Goal: Task Accomplishment & Management: Manage account settings

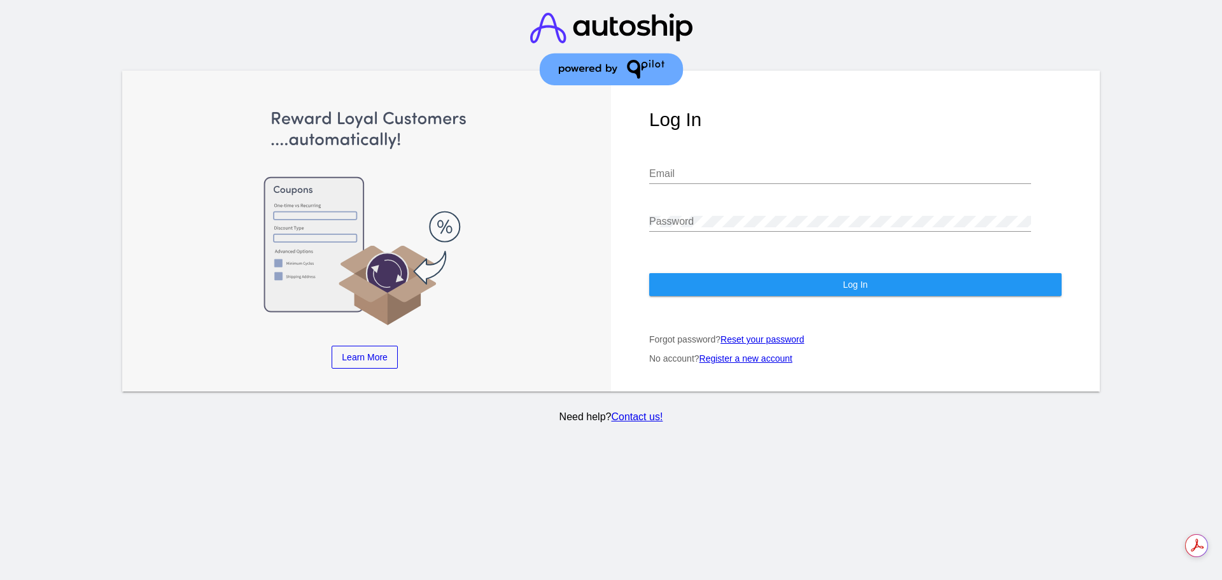
type input "[PERSON_NAME][EMAIL_ADDRESS][DOMAIN_NAME]"
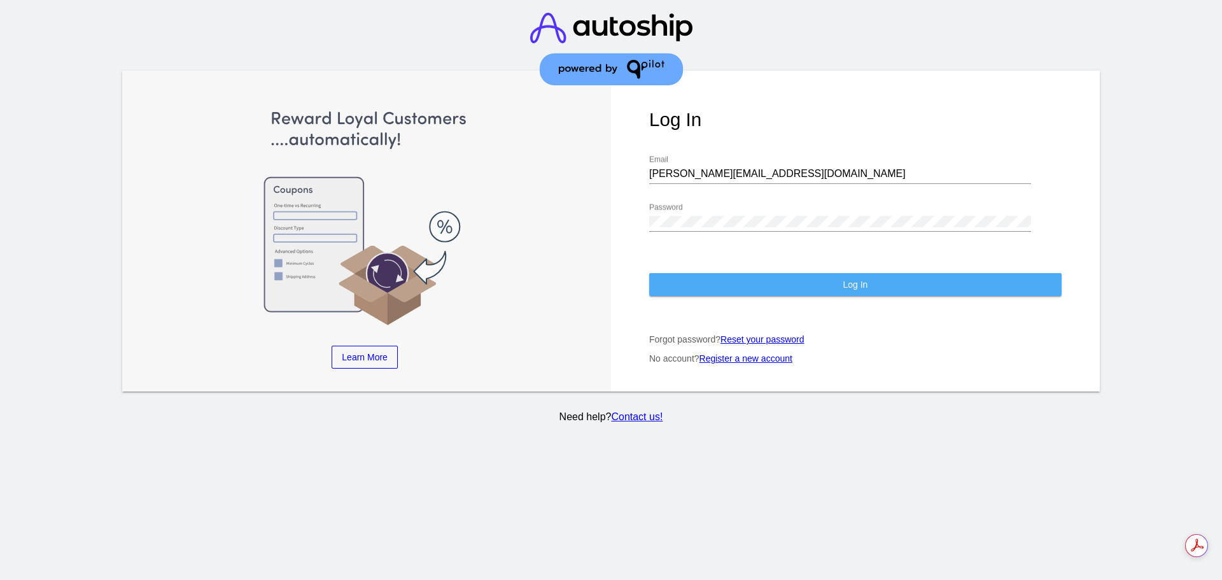
click at [859, 279] on span "Log In" at bounding box center [855, 284] width 25 height 10
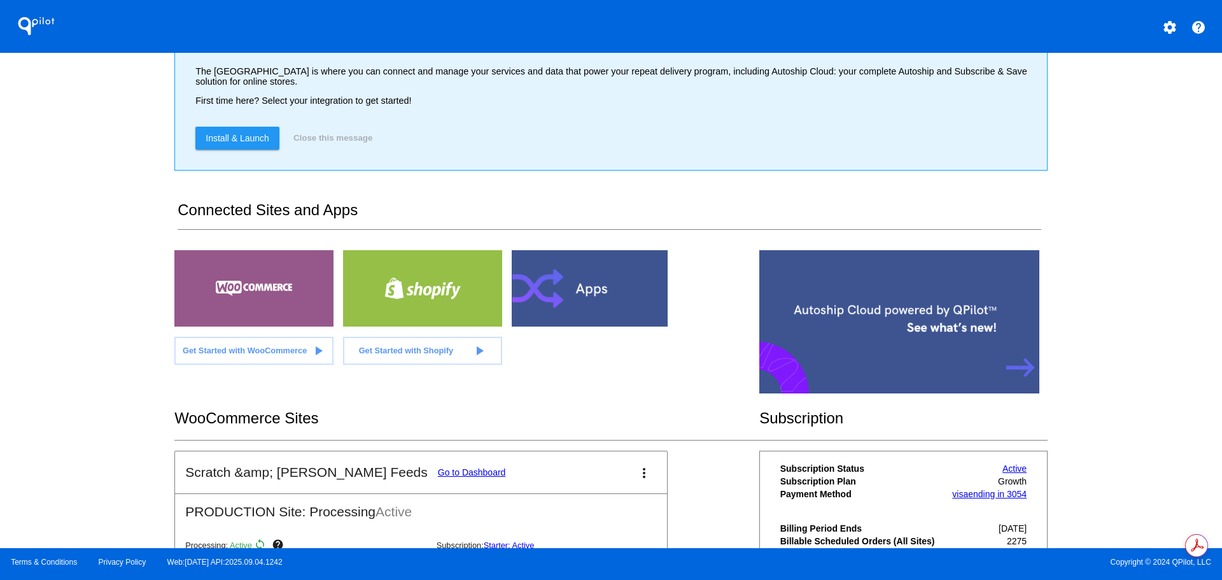
scroll to position [68, 0]
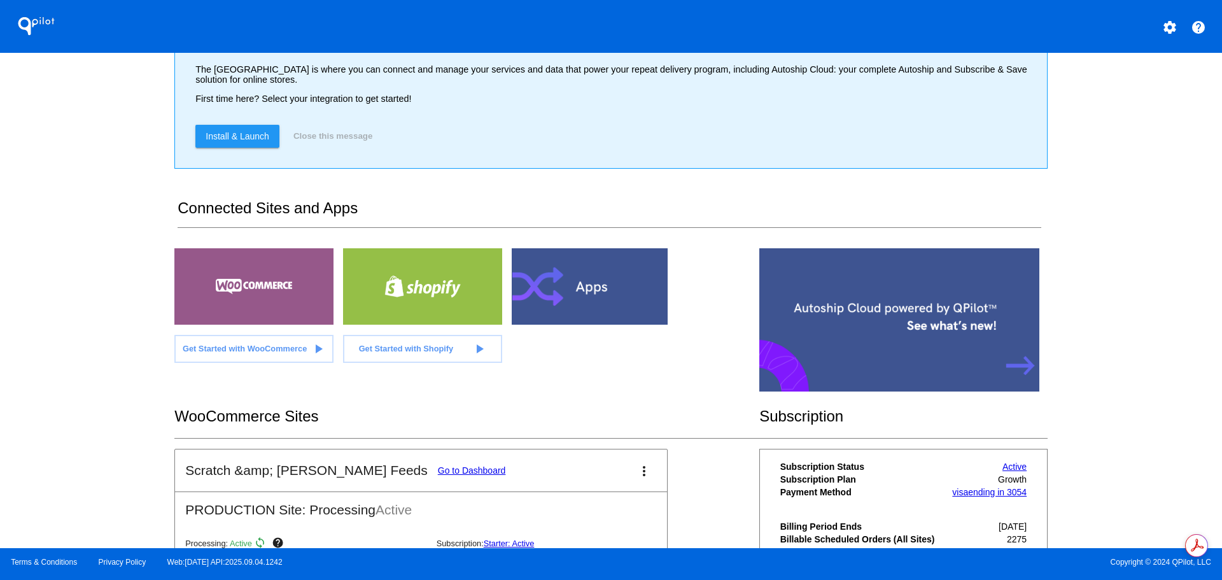
click at [438, 474] on link "Go to Dashboard" at bounding box center [472, 470] width 68 height 10
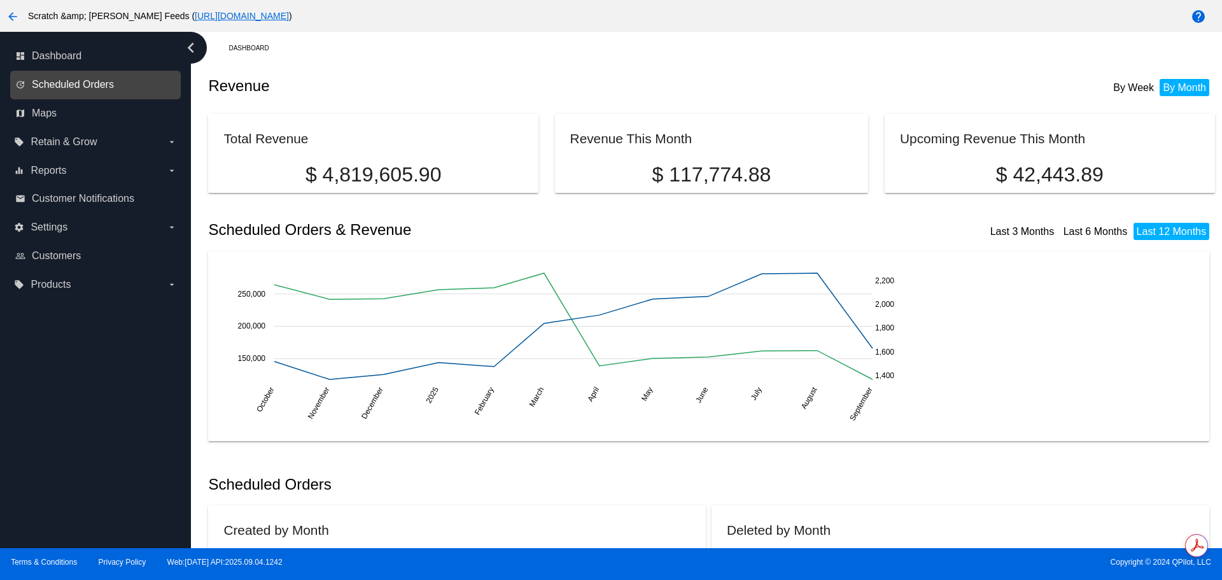
click at [92, 85] on span "Scheduled Orders" at bounding box center [73, 84] width 82 height 11
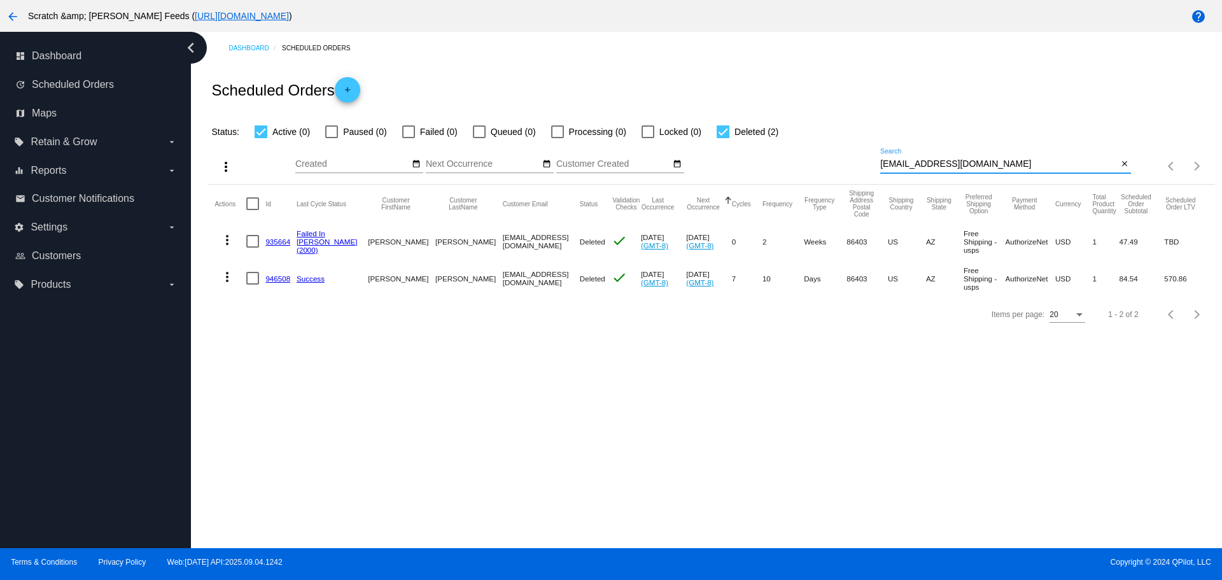
drag, startPoint x: 1000, startPoint y: 164, endPoint x: 786, endPoint y: 175, distance: 214.2
click at [786, 175] on div "more_vert Sep Jan Feb Mar [DATE]" at bounding box center [711, 161] width 1006 height 45
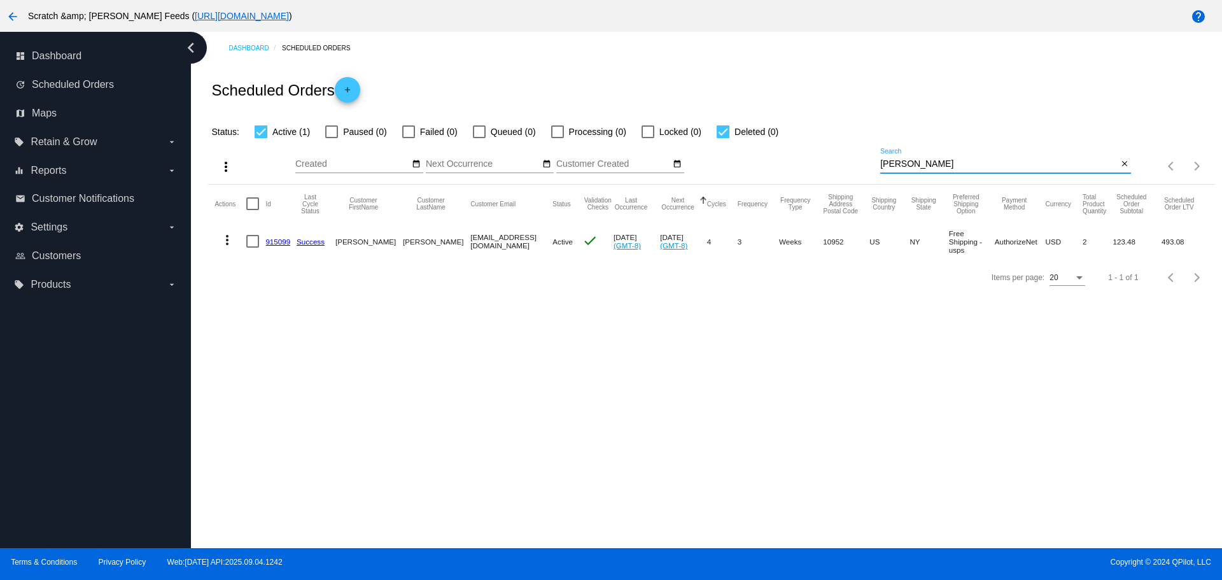
type input "[PERSON_NAME]"
click at [281, 244] on link "915099" at bounding box center [277, 241] width 25 height 8
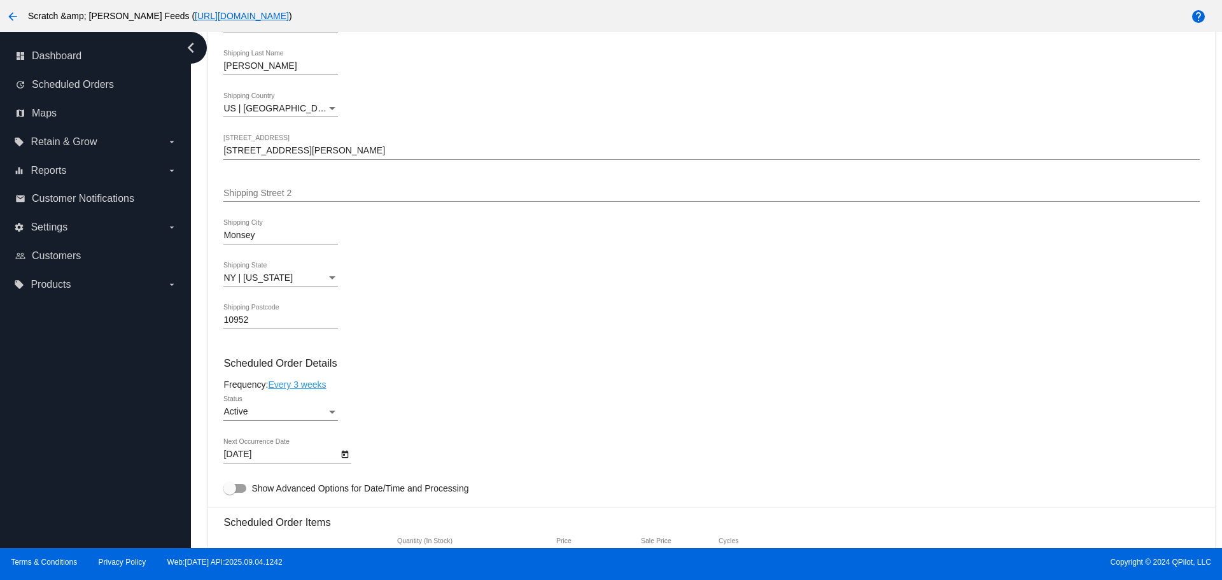
scroll to position [446, 0]
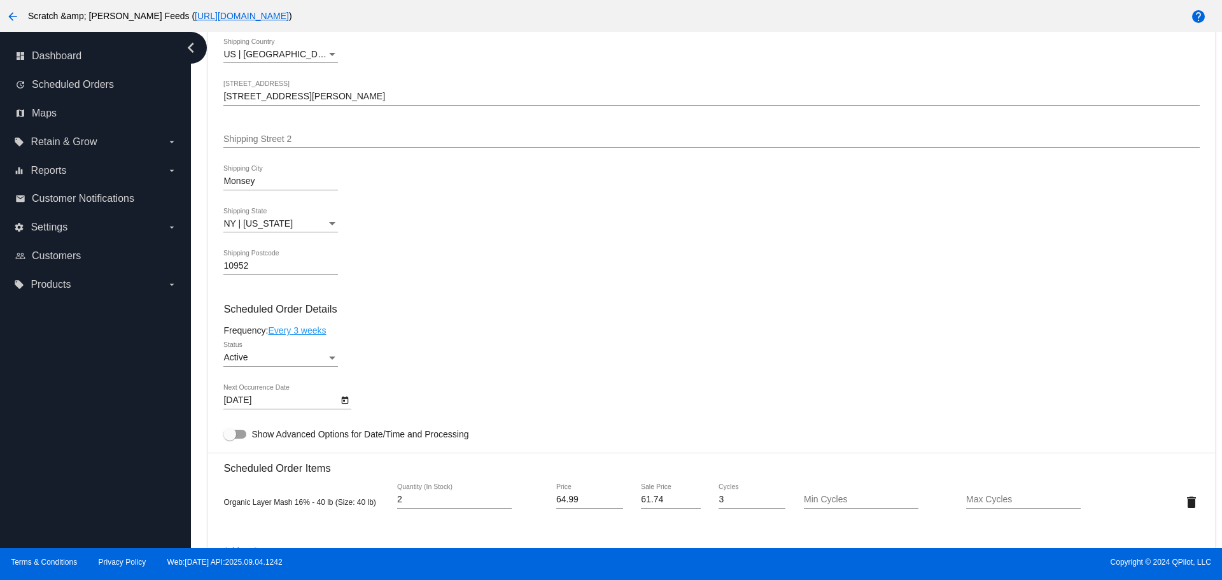
click at [342, 402] on icon "Open calendar" at bounding box center [345, 401] width 7 height 8
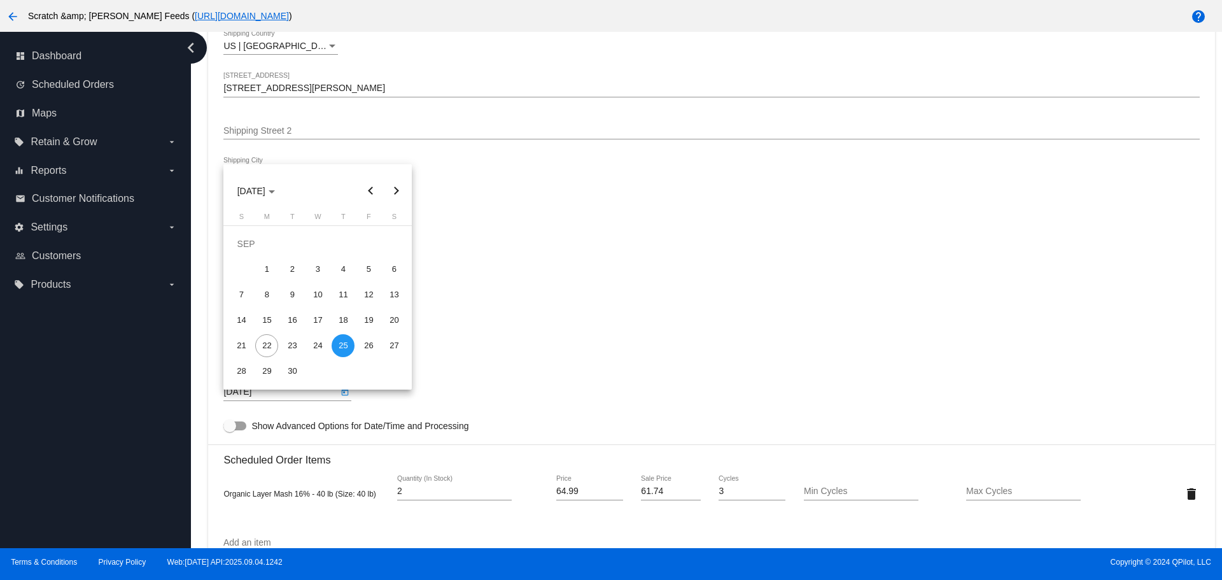
scroll to position [508, 0]
click at [397, 187] on button "Next month" at bounding box center [395, 190] width 25 height 25
click at [343, 268] on div "9" at bounding box center [343, 269] width 23 height 23
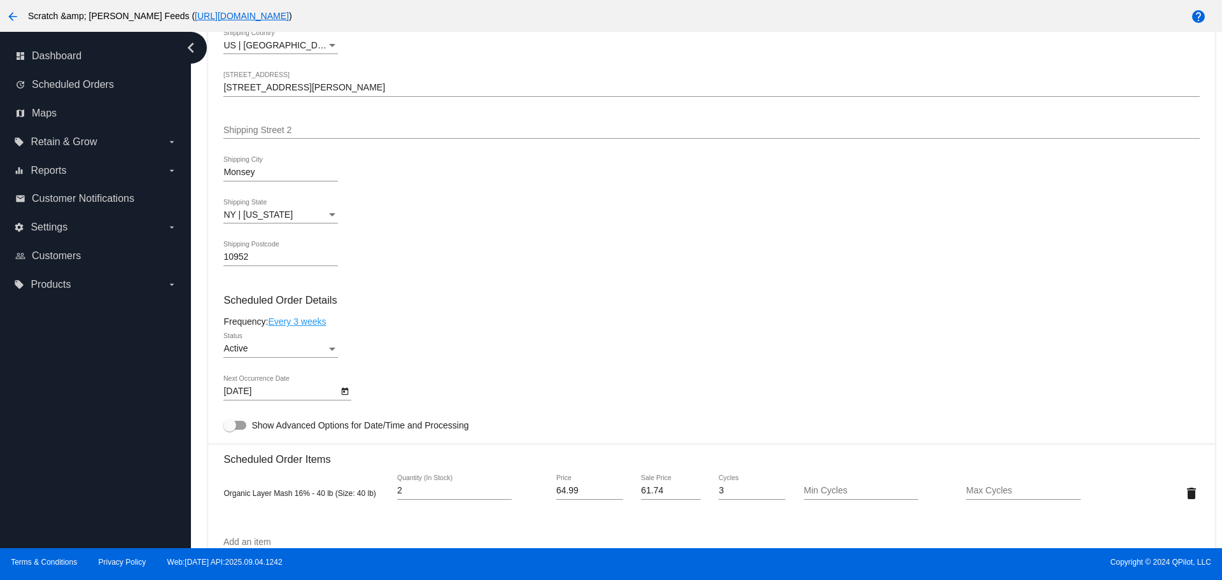
click at [311, 321] on link "Every 3 weeks" at bounding box center [297, 321] width 58 height 10
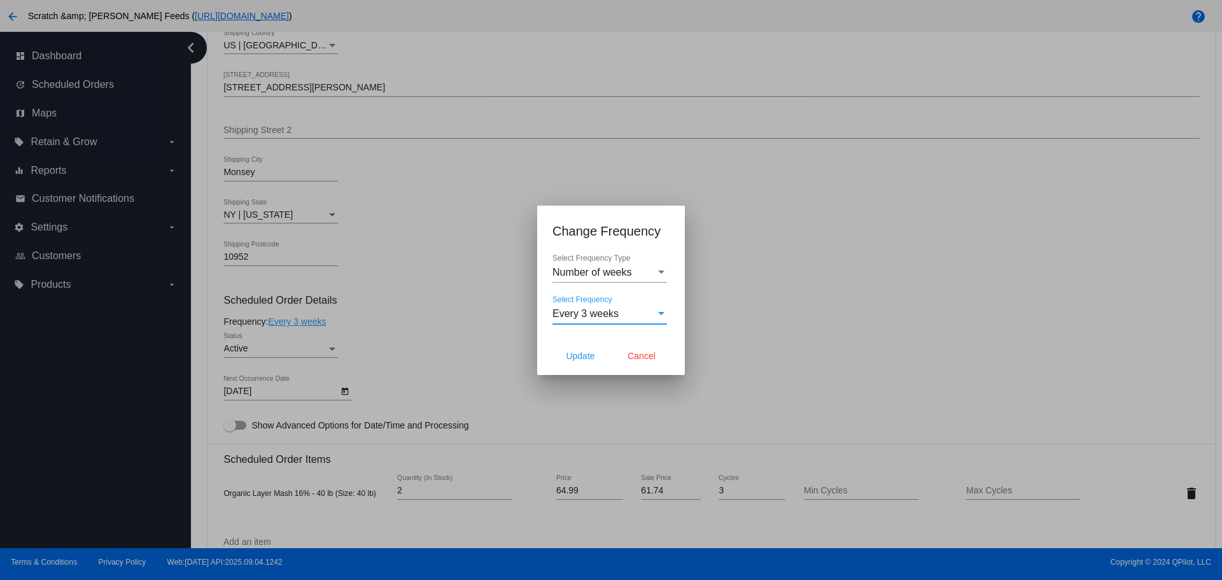
click at [614, 312] on span "Every 3 weeks" at bounding box center [585, 313] width 66 height 11
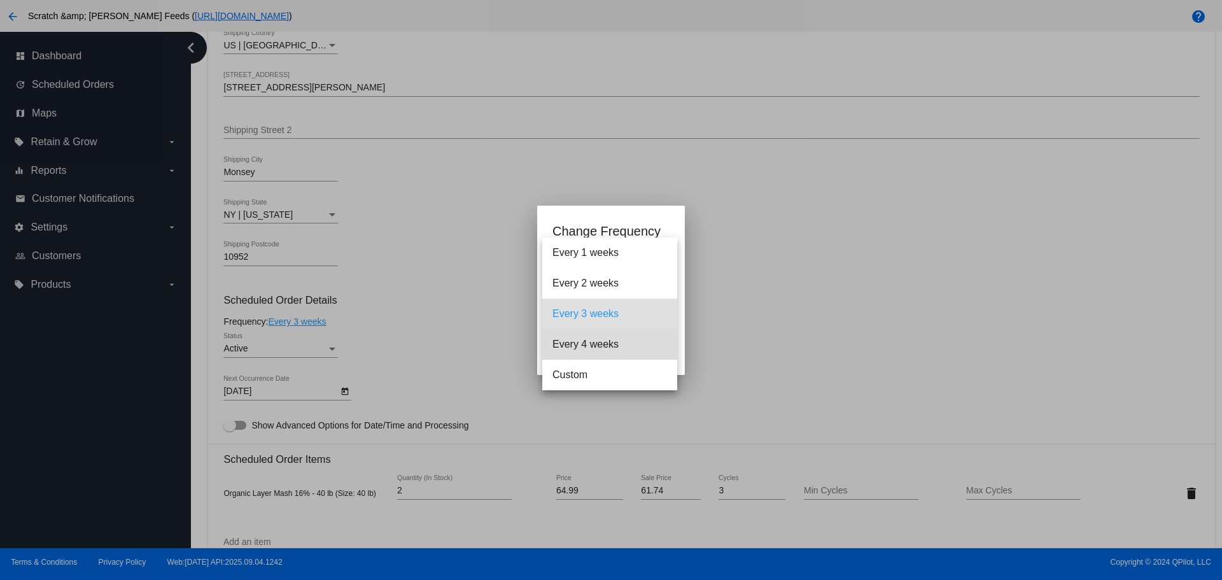
click at [608, 341] on span "Every 4 weeks" at bounding box center [609, 344] width 115 height 31
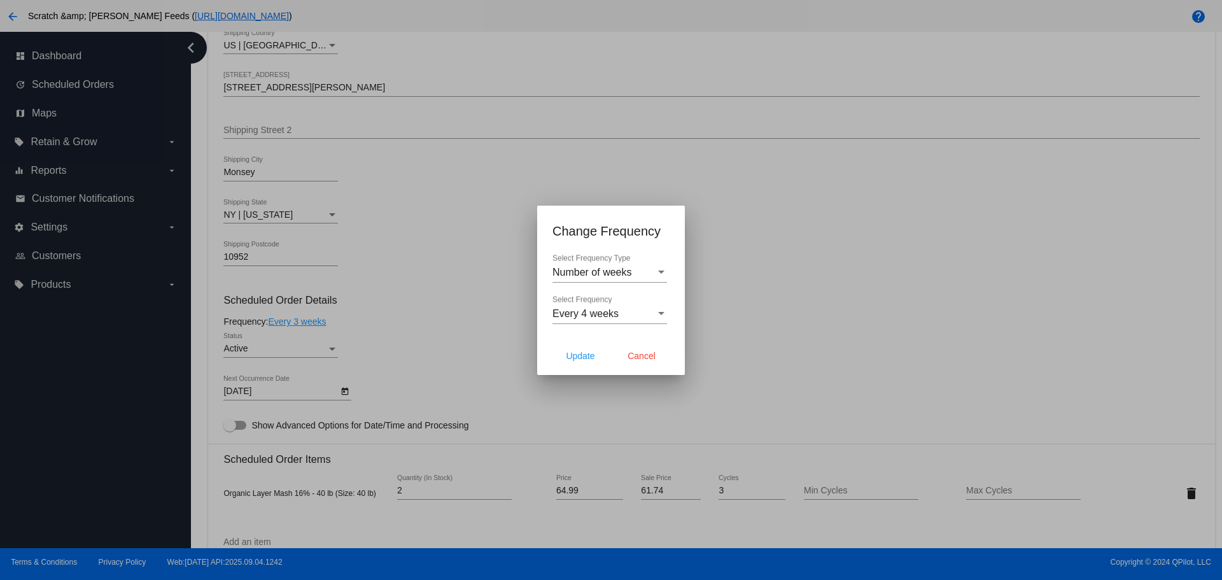
drag, startPoint x: 640, startPoint y: 355, endPoint x: 806, endPoint y: 330, distance: 168.6
click at [806, 331] on div "Change Frequency Number of weeks Select Frequency Type Every 4 weeks Select Fre…" at bounding box center [611, 290] width 1222 height 580
click at [586, 358] on span "Update" at bounding box center [580, 356] width 29 height 10
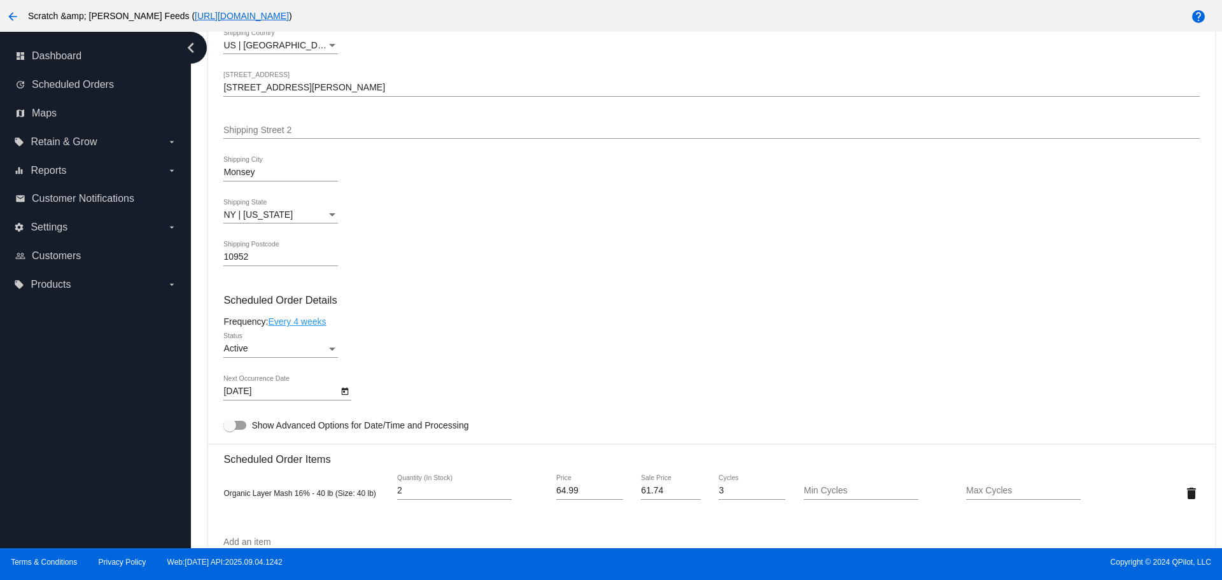
click at [347, 386] on icon "Open calendar" at bounding box center [344, 391] width 9 height 15
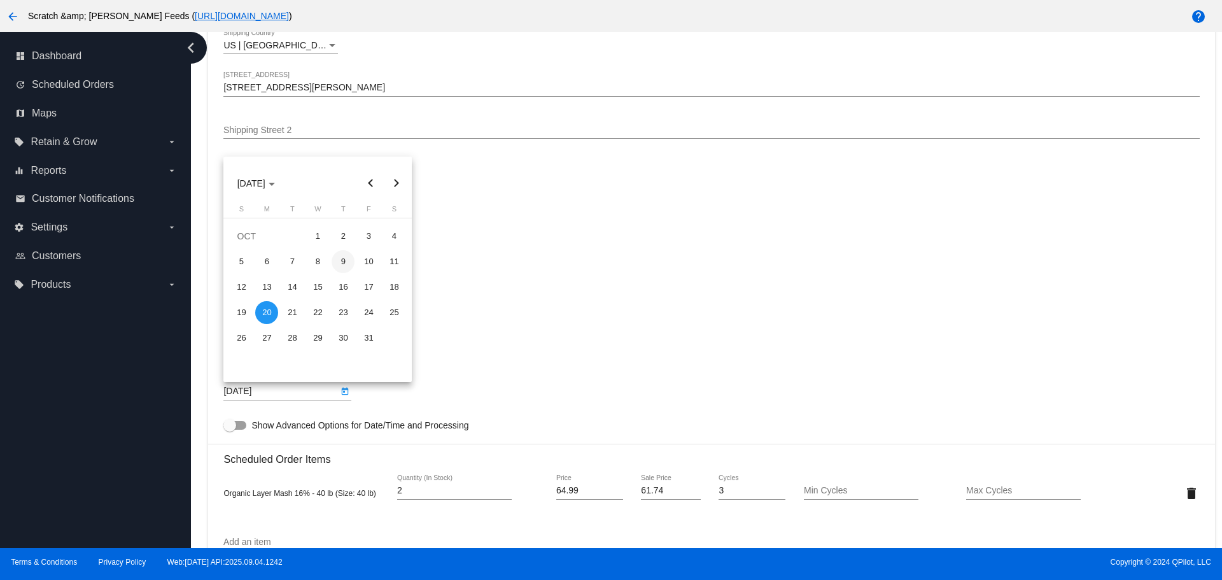
click at [346, 258] on div "9" at bounding box center [343, 261] width 23 height 23
type input "[DATE]"
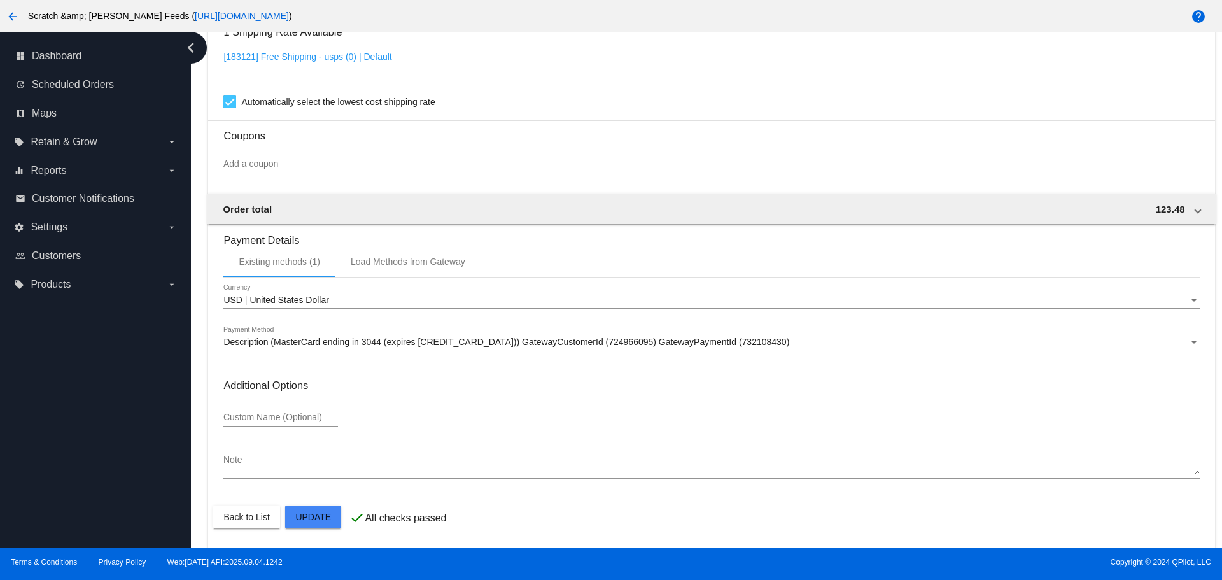
scroll to position [1059, 0]
click at [253, 502] on mat-card-actions "Back to List Update" at bounding box center [711, 516] width 996 height 33
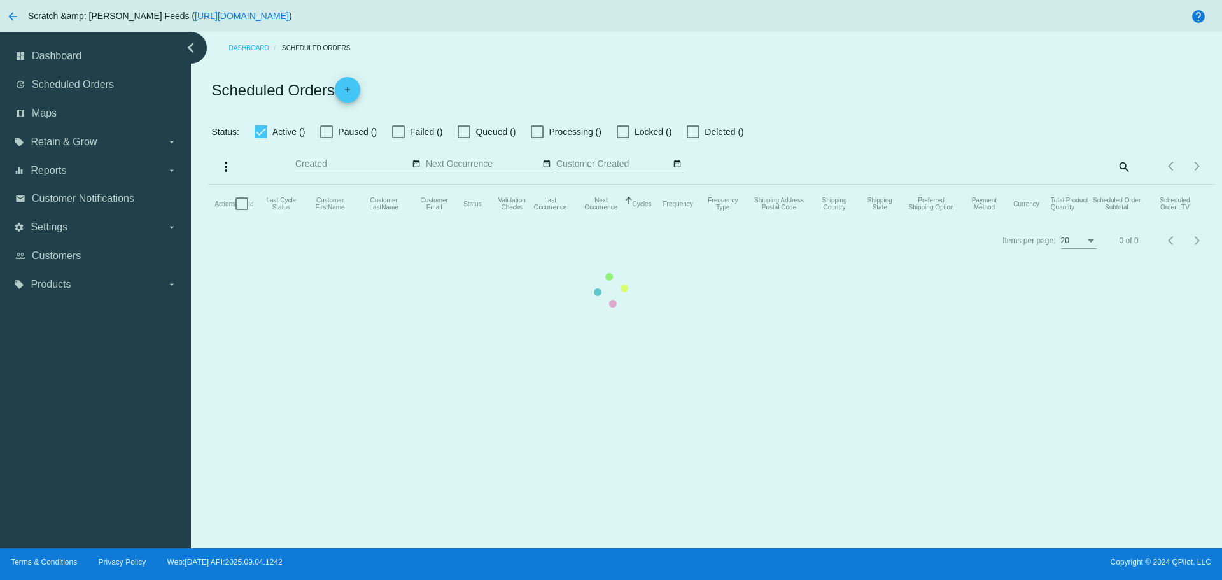
checkbox input "true"
